Goal: Information Seeking & Learning: Check status

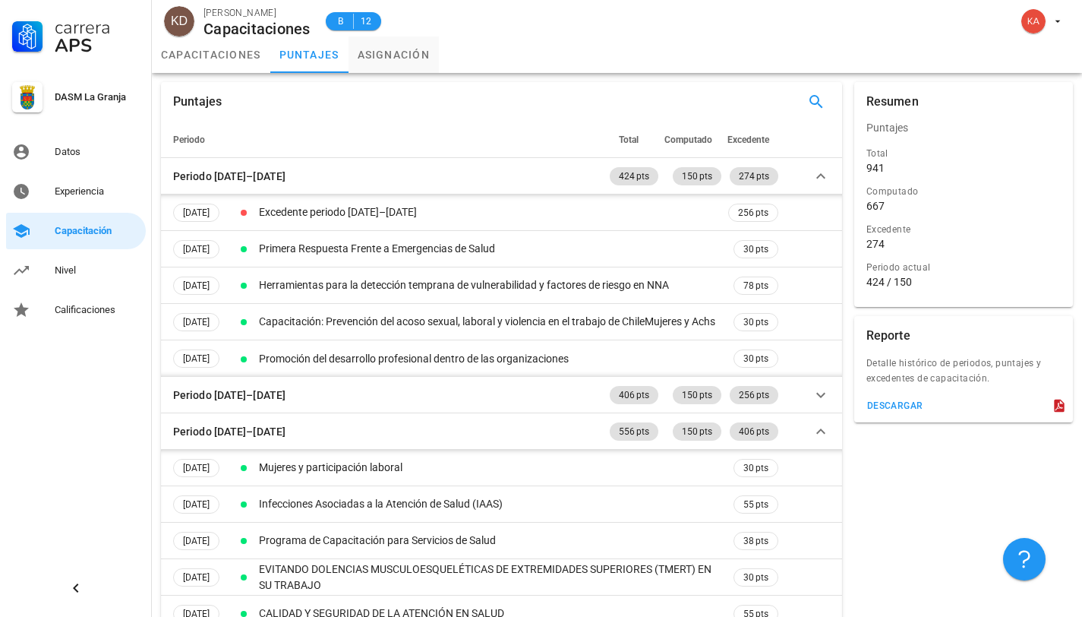
scroll to position [182, 0]
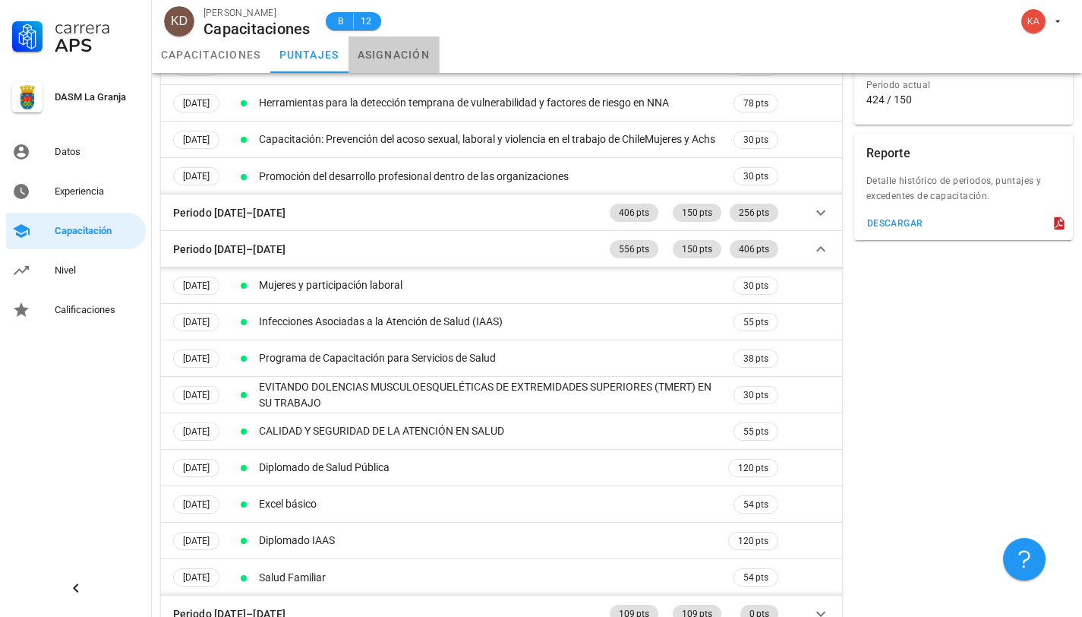
click at [411, 66] on link "asignación" at bounding box center [394, 54] width 91 height 36
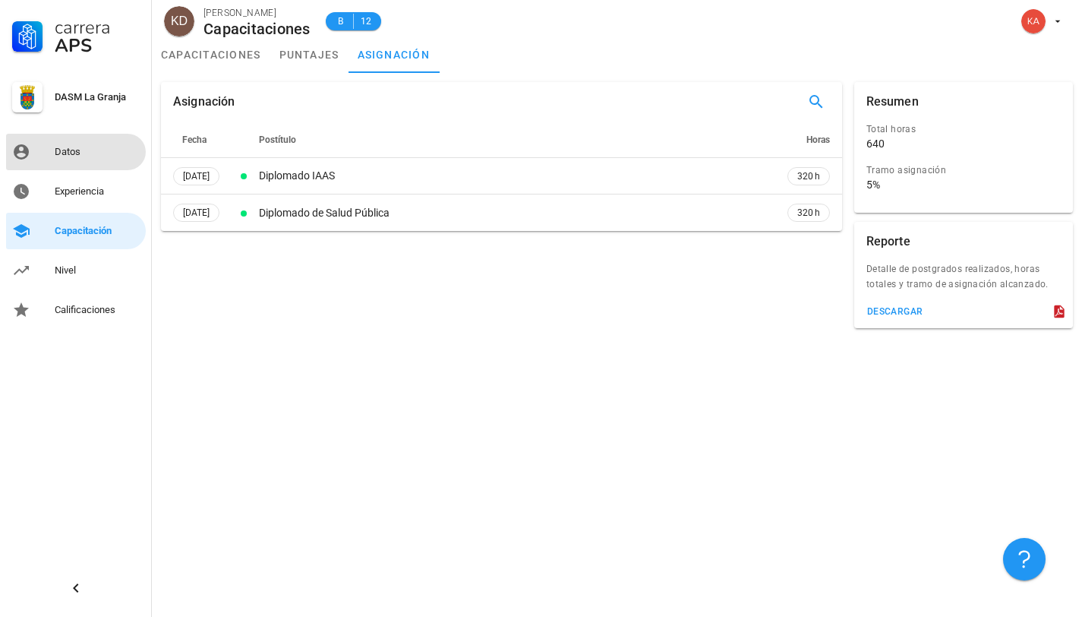
click at [90, 161] on div "Datos" at bounding box center [97, 152] width 85 height 24
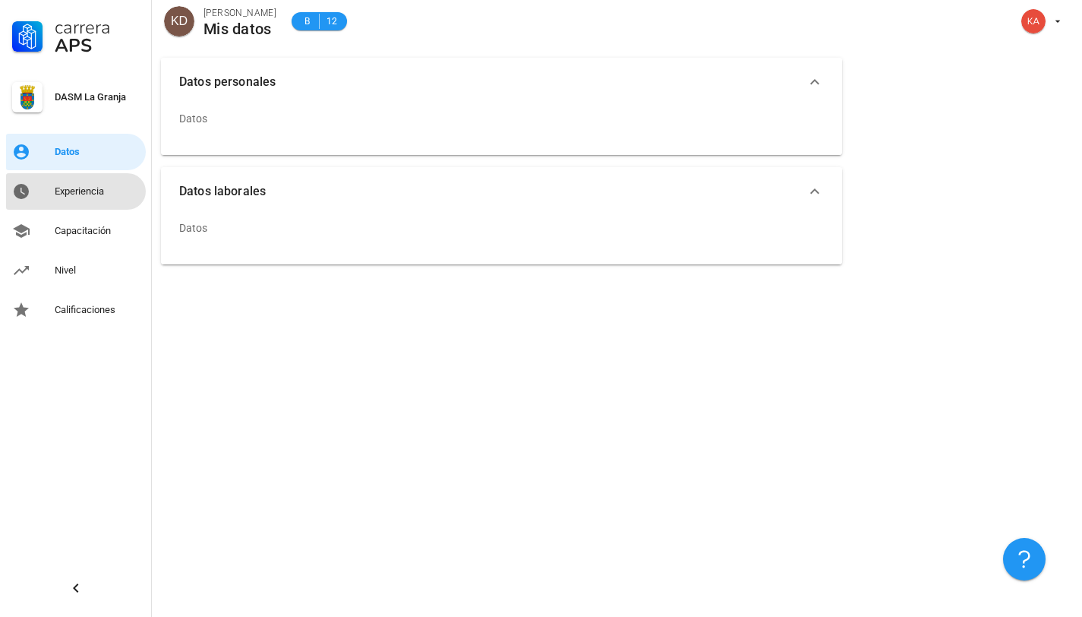
click at [92, 182] on div "Experiencia" at bounding box center [97, 191] width 85 height 24
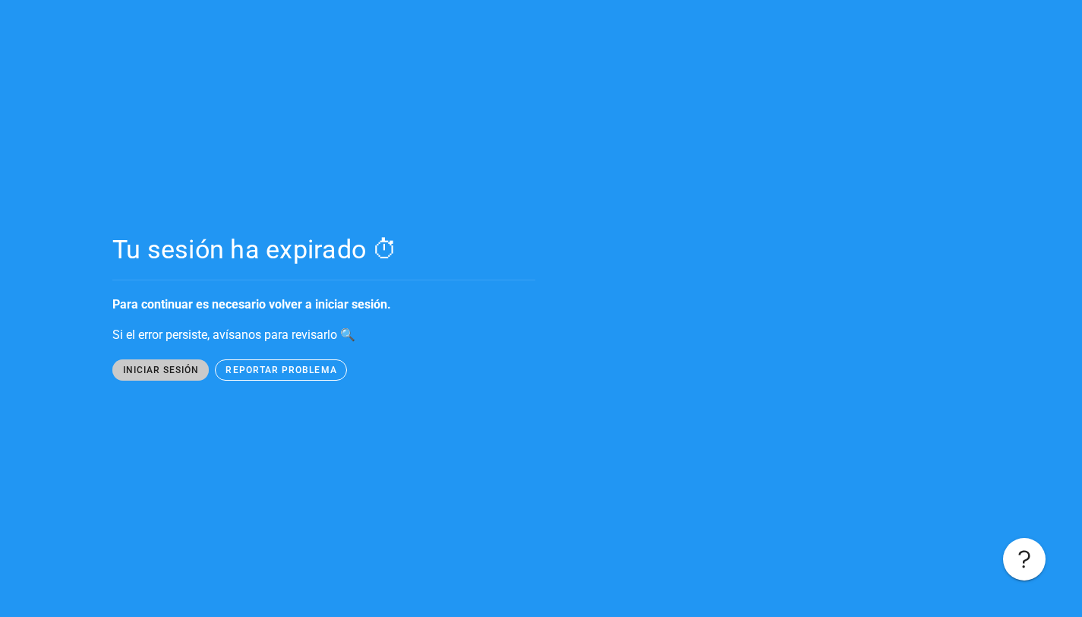
click at [185, 365] on span "iniciar sesión" at bounding box center [160, 370] width 77 height 11
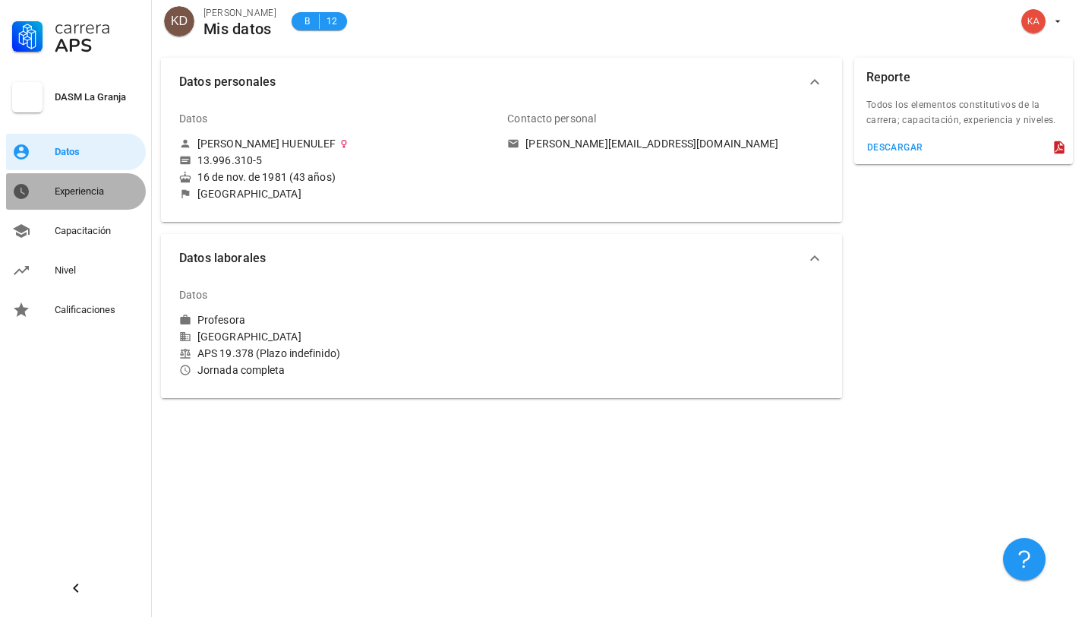
click at [74, 193] on div "Experiencia" at bounding box center [97, 191] width 85 height 12
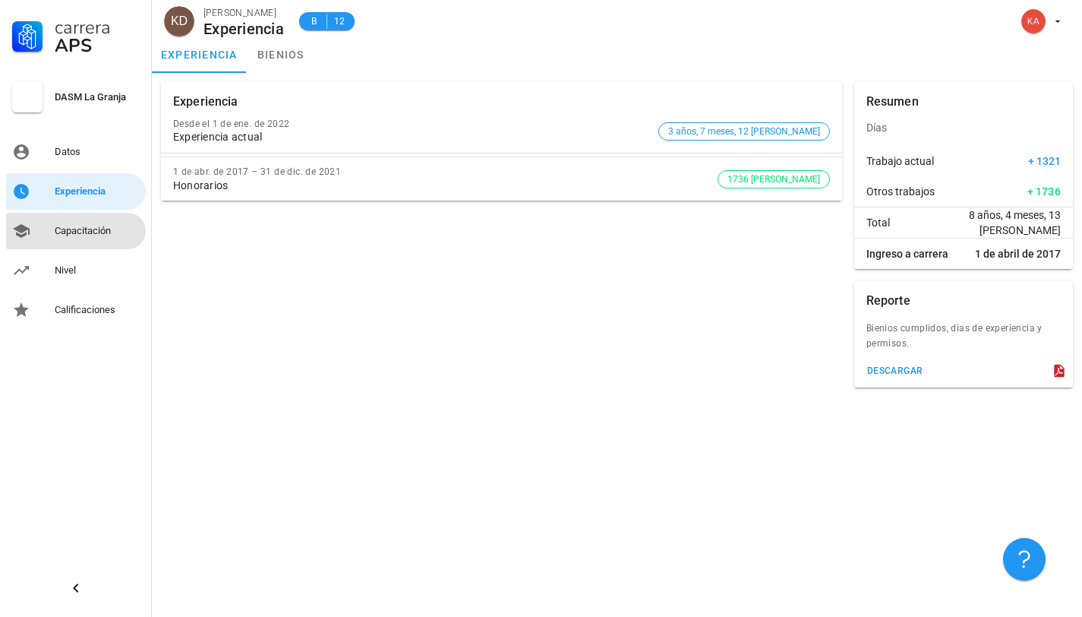
click at [112, 231] on div "Capacitación" at bounding box center [97, 231] width 85 height 12
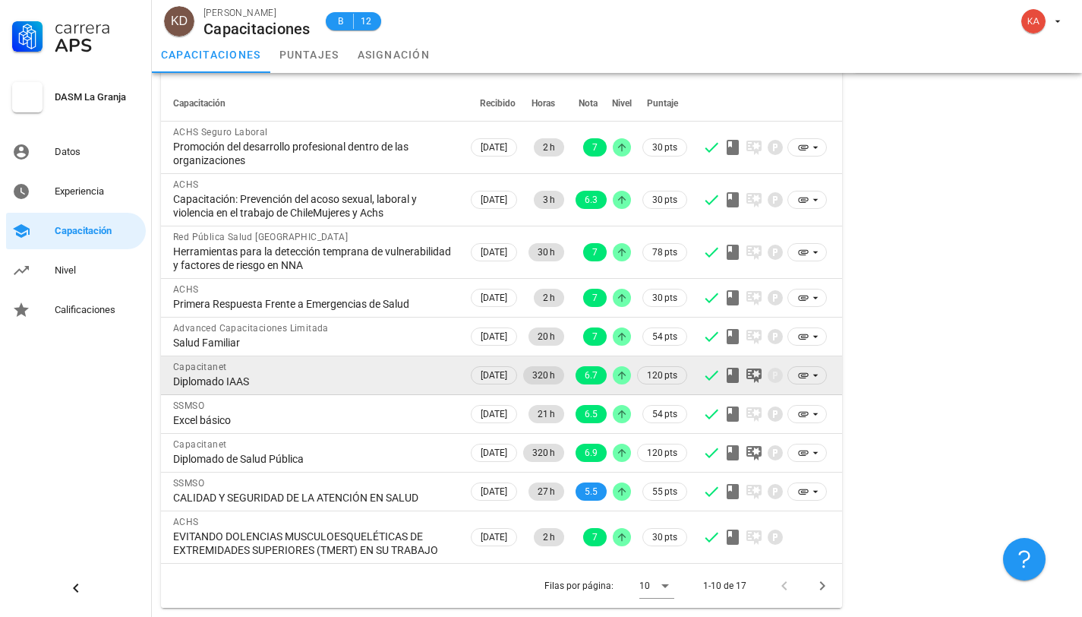
scroll to position [111, 0]
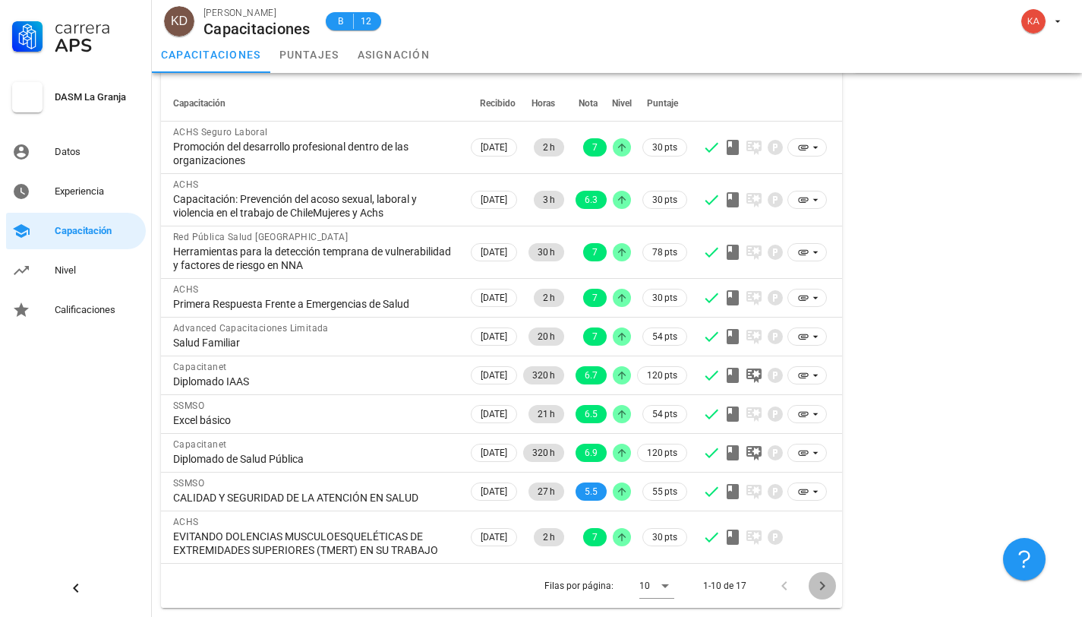
click at [817, 583] on icon "Página siguiente" at bounding box center [823, 586] width 18 height 18
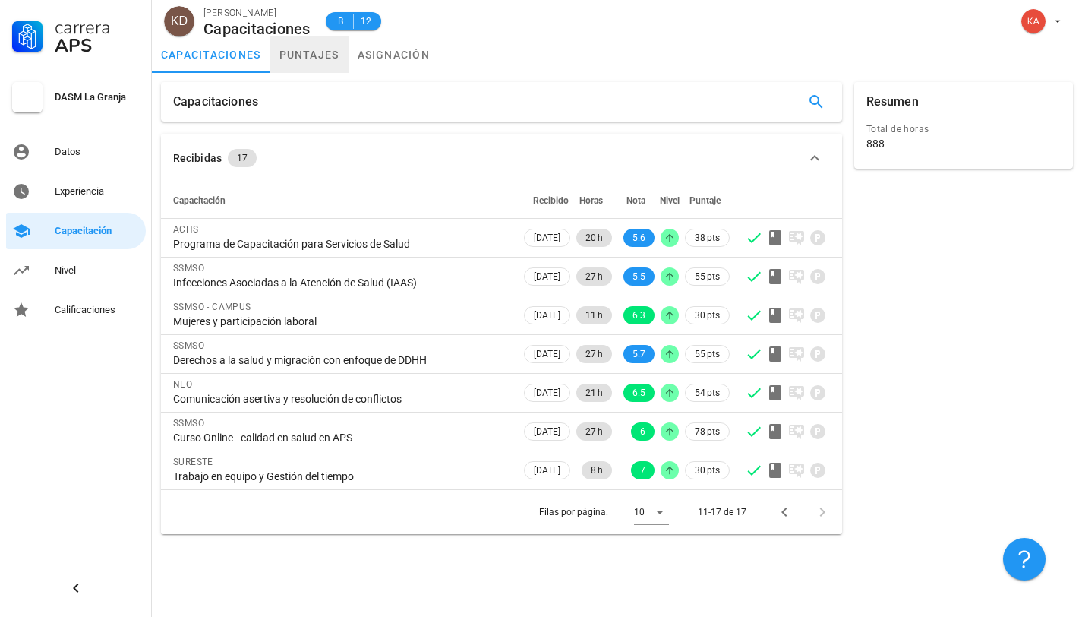
click at [313, 48] on link "puntajes" at bounding box center [309, 54] width 78 height 36
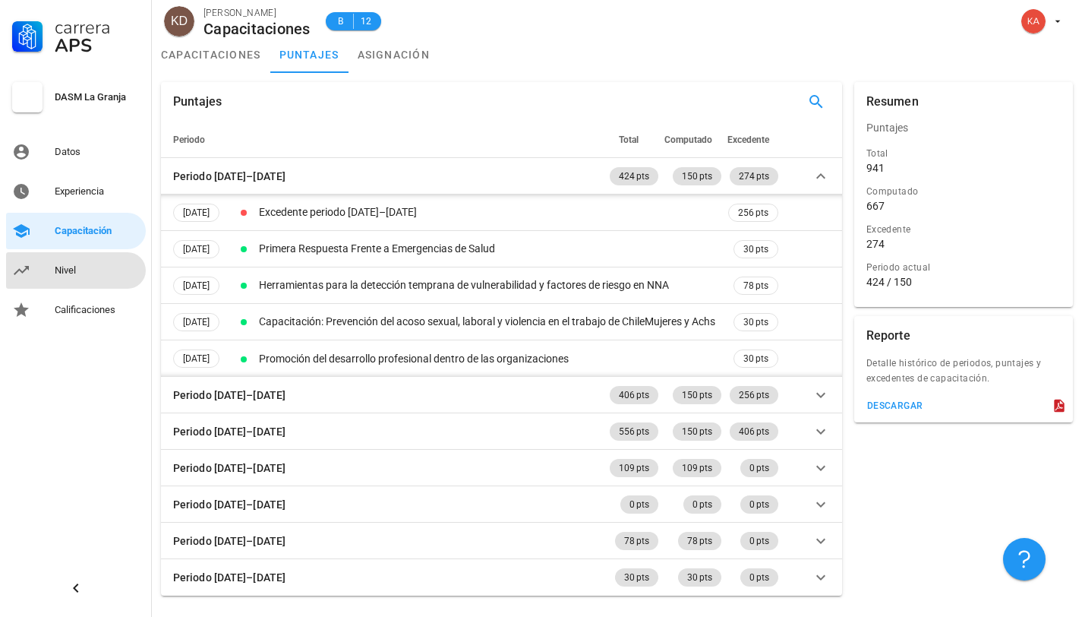
click at [76, 265] on div "Nivel" at bounding box center [97, 270] width 85 height 12
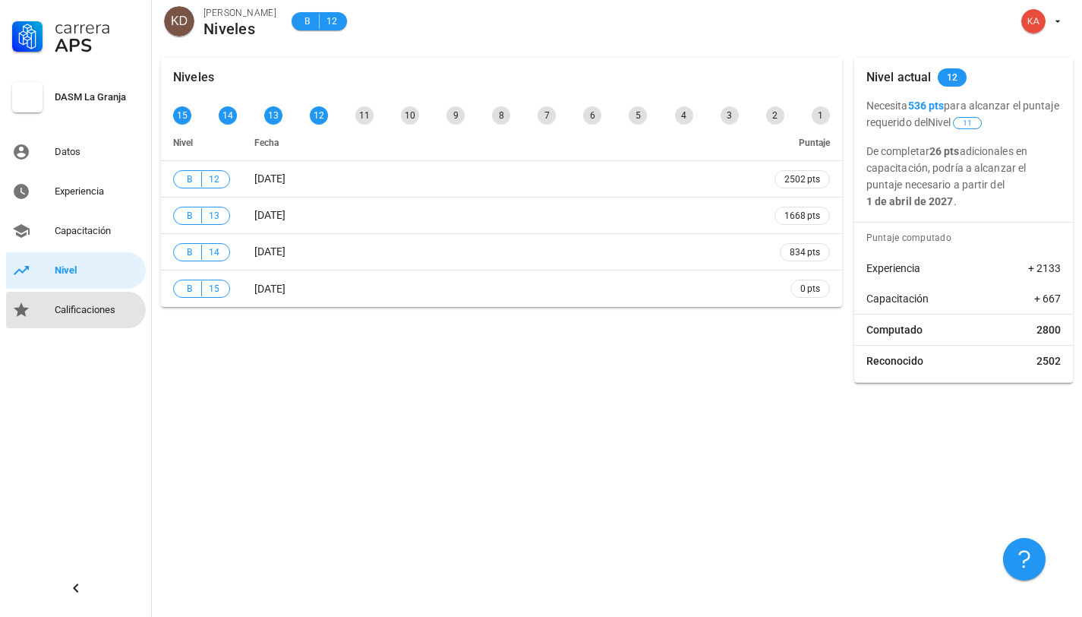
click at [83, 306] on div "Calificaciones" at bounding box center [97, 310] width 85 height 12
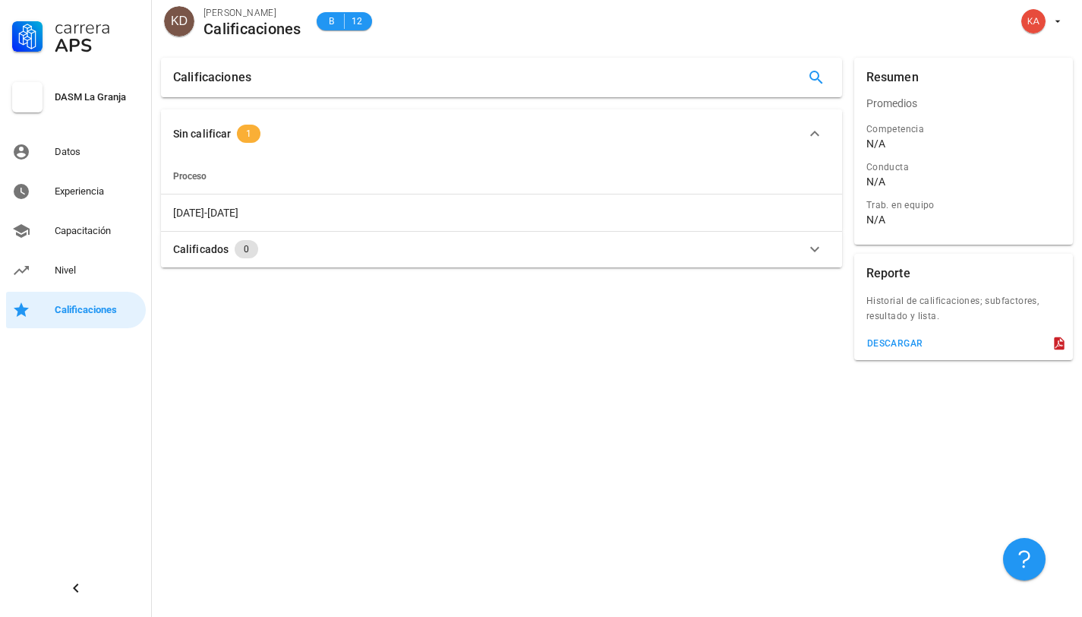
click at [252, 135] on span "1" at bounding box center [249, 134] width 24 height 18
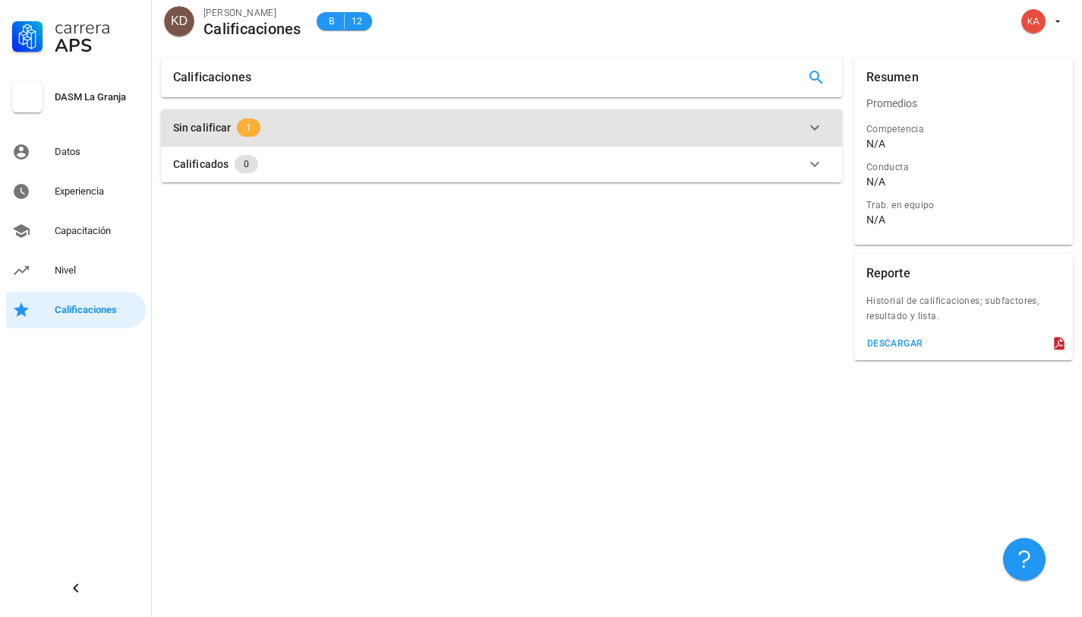
click at [252, 134] on span "1" at bounding box center [249, 127] width 24 height 18
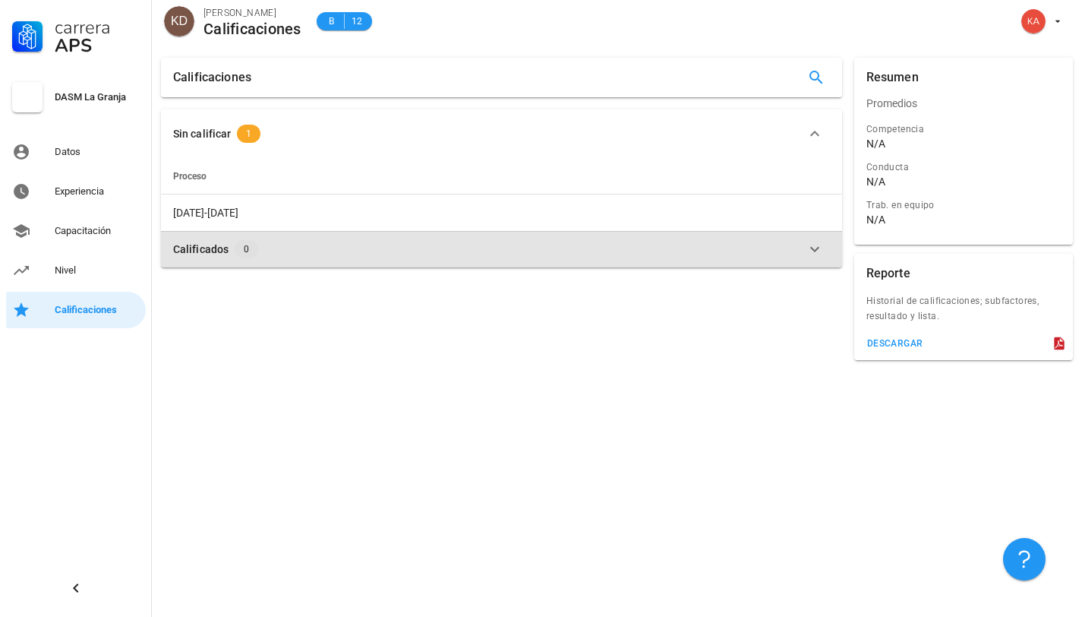
click at [817, 251] on icon "button" at bounding box center [815, 249] width 18 height 18
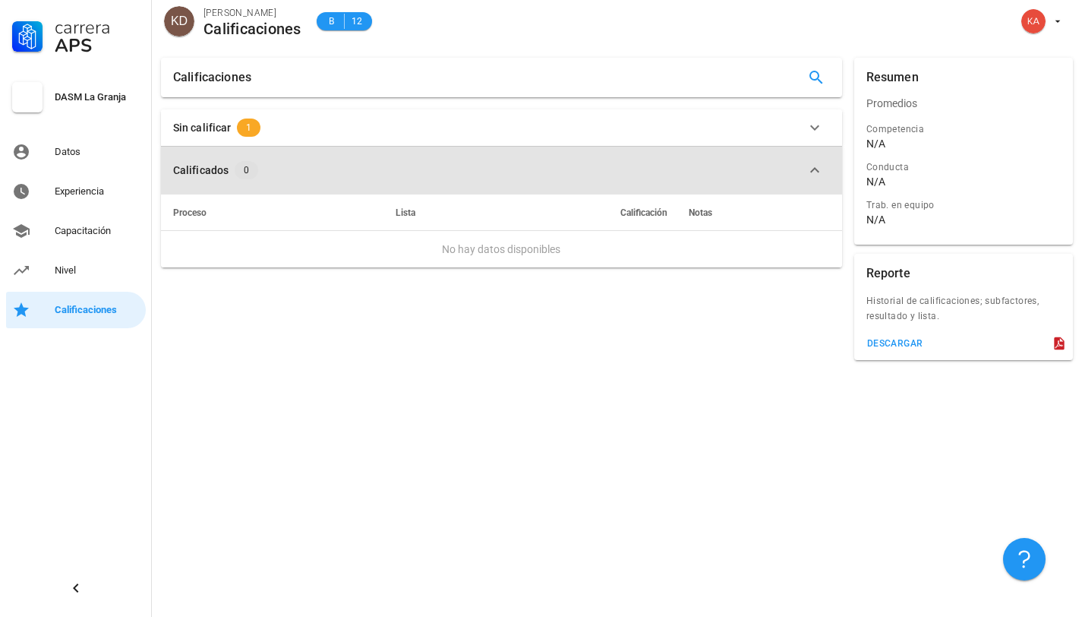
click at [823, 176] on icon "button" at bounding box center [815, 170] width 18 height 18
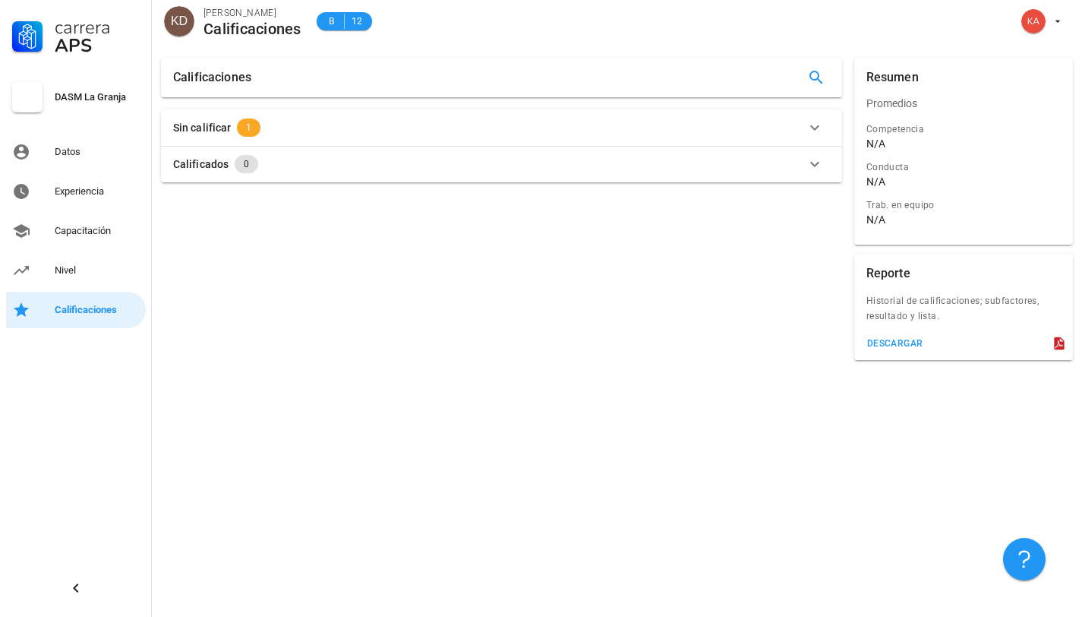
click at [812, 132] on icon "button" at bounding box center [815, 127] width 18 height 18
